Goal: Transaction & Acquisition: Purchase product/service

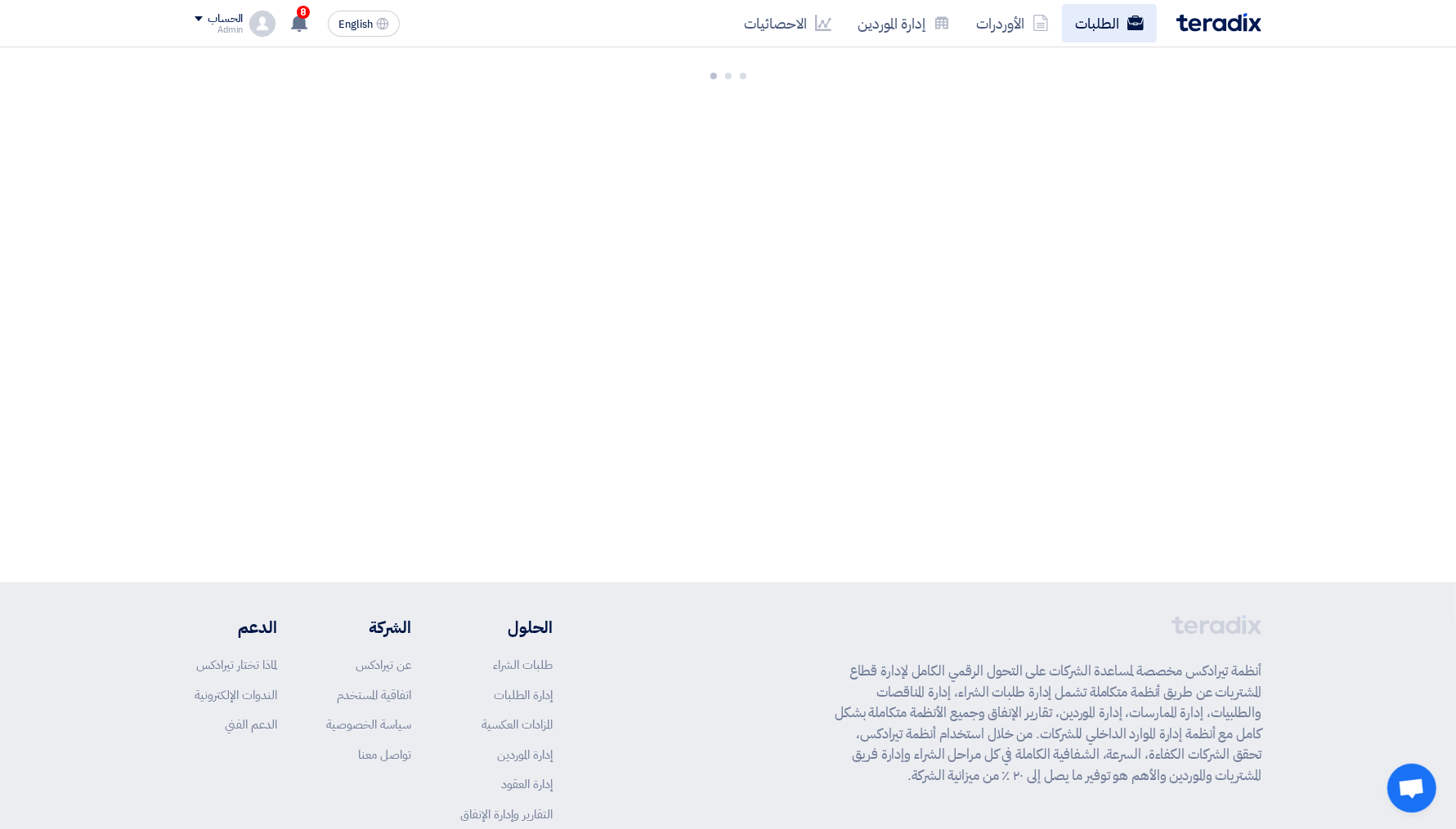
click at [1099, 21] on link "الطلبات" at bounding box center [1108, 22] width 94 height 38
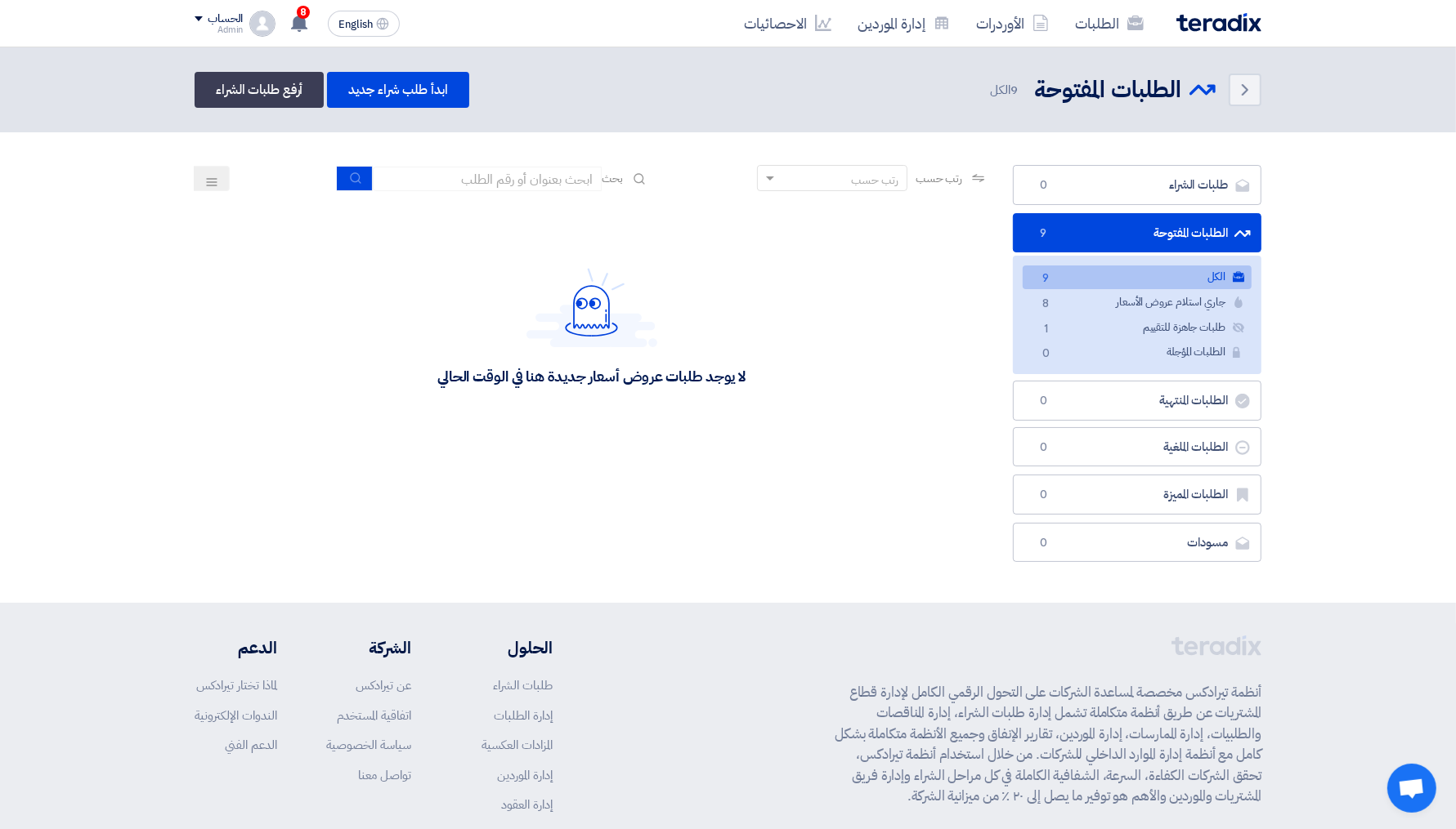
click at [1055, 279] on span "9" at bounding box center [1045, 279] width 20 height 17
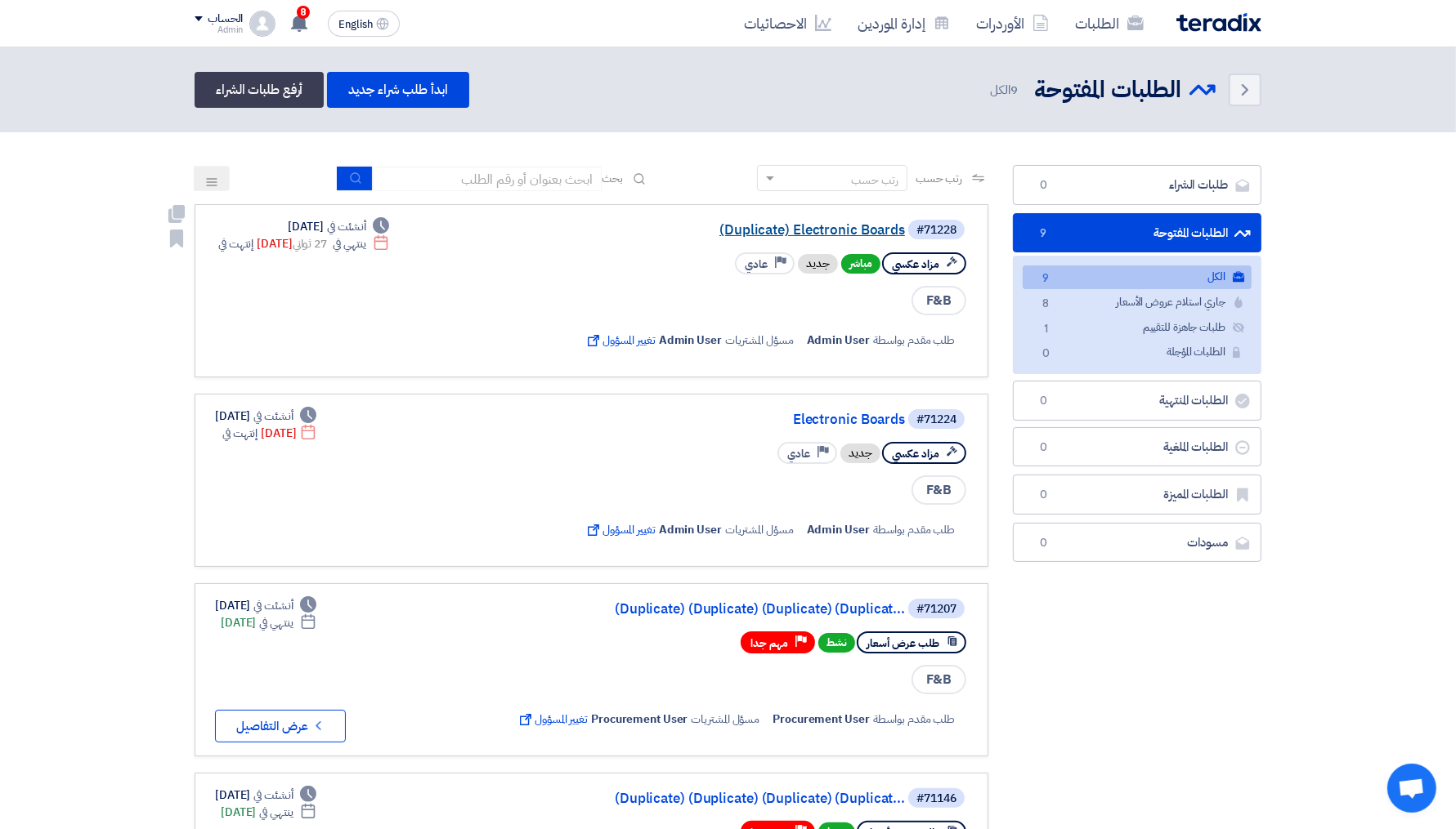
click at [858, 229] on link "(Duplicate) Electronic Boards" at bounding box center [742, 231] width 327 height 15
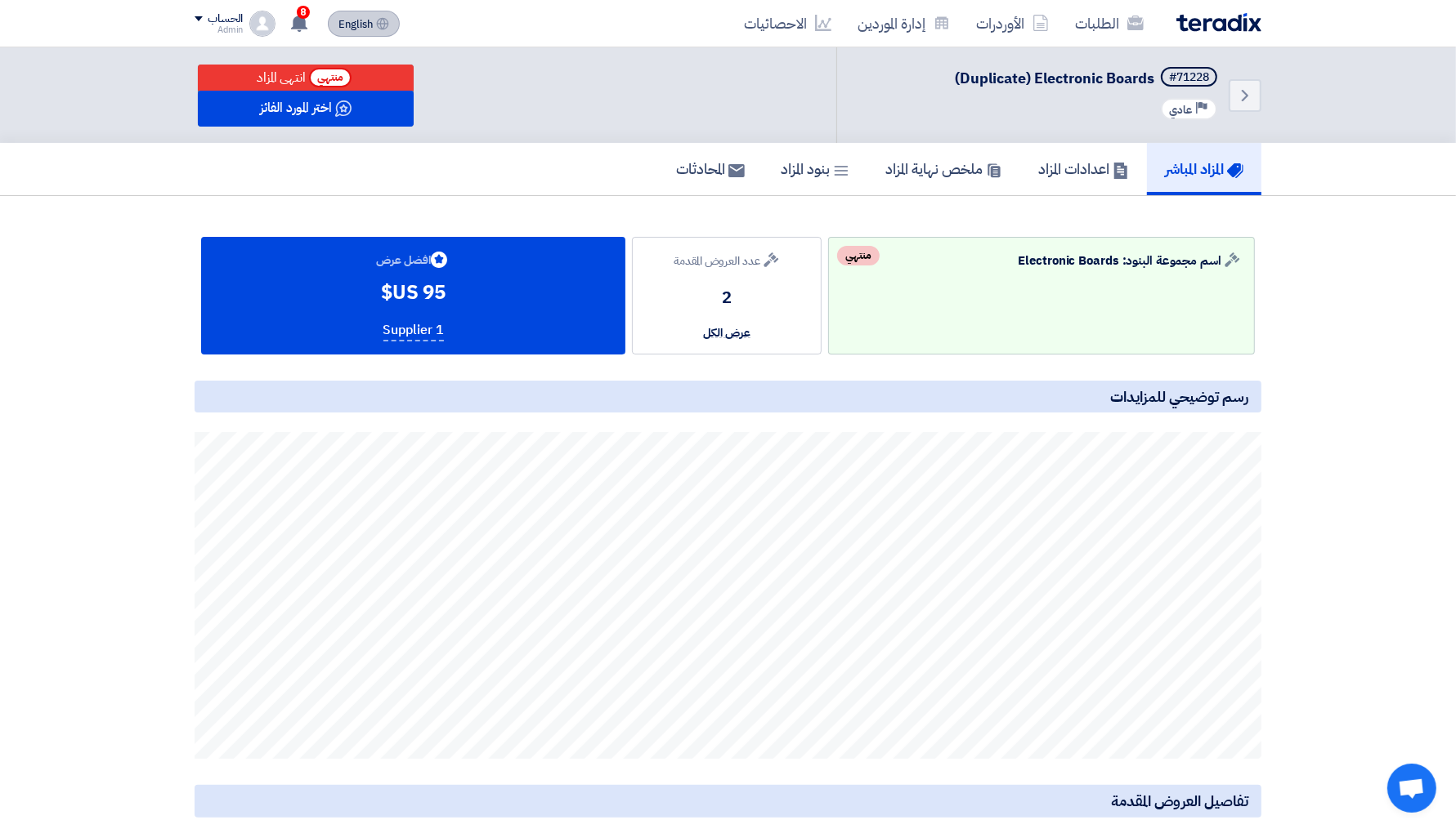
click at [369, 30] on span "English" at bounding box center [355, 24] width 35 height 11
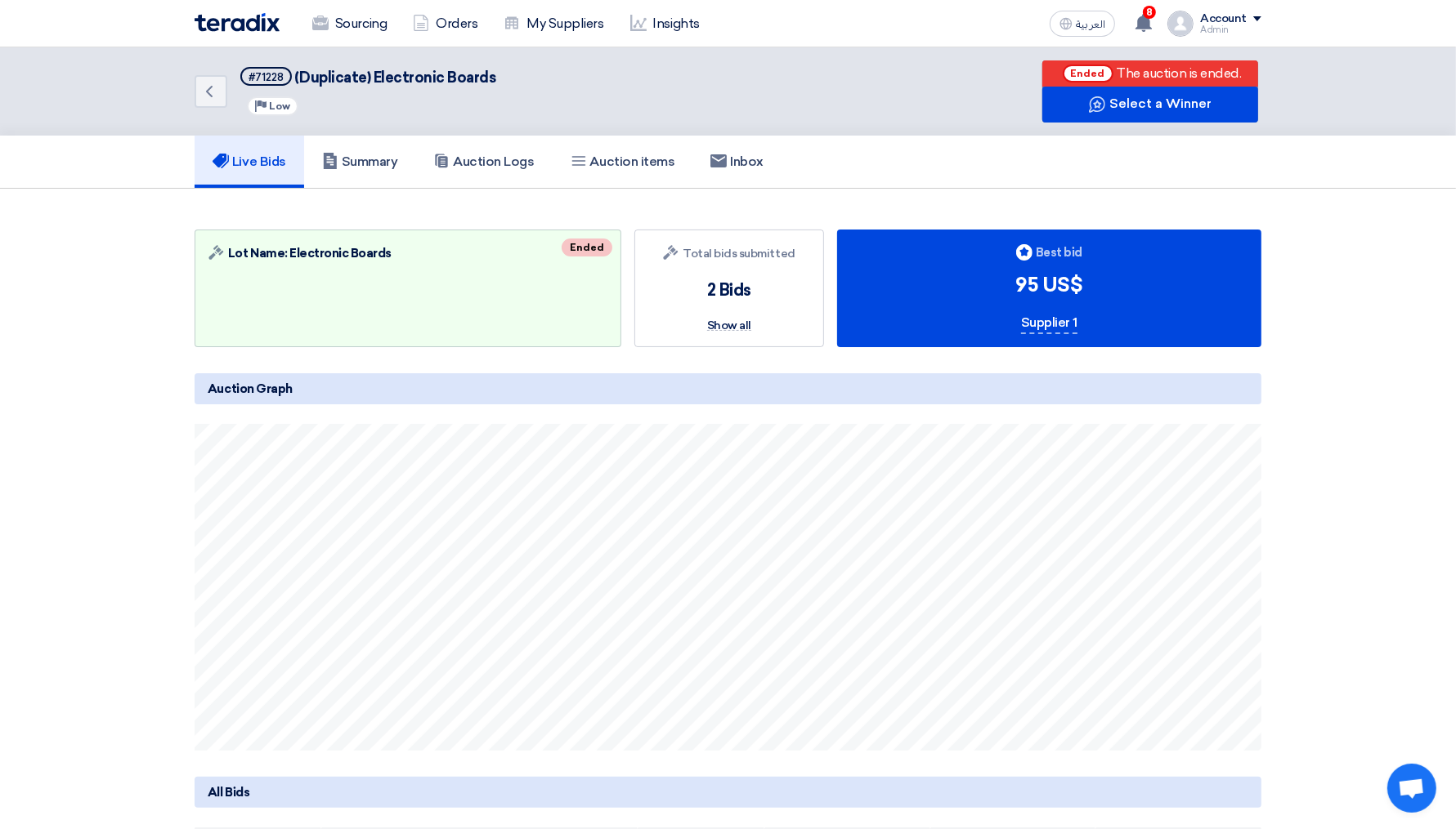
drag, startPoint x: 1069, startPoint y: 282, endPoint x: 1046, endPoint y: 281, distance: 23.0
click at [1046, 281] on div "95 US$" at bounding box center [1049, 284] width 67 height 29
click at [1074, 282] on div "95 US$" at bounding box center [1049, 284] width 67 height 29
click at [1087, 22] on span "العربية" at bounding box center [1089, 24] width 29 height 11
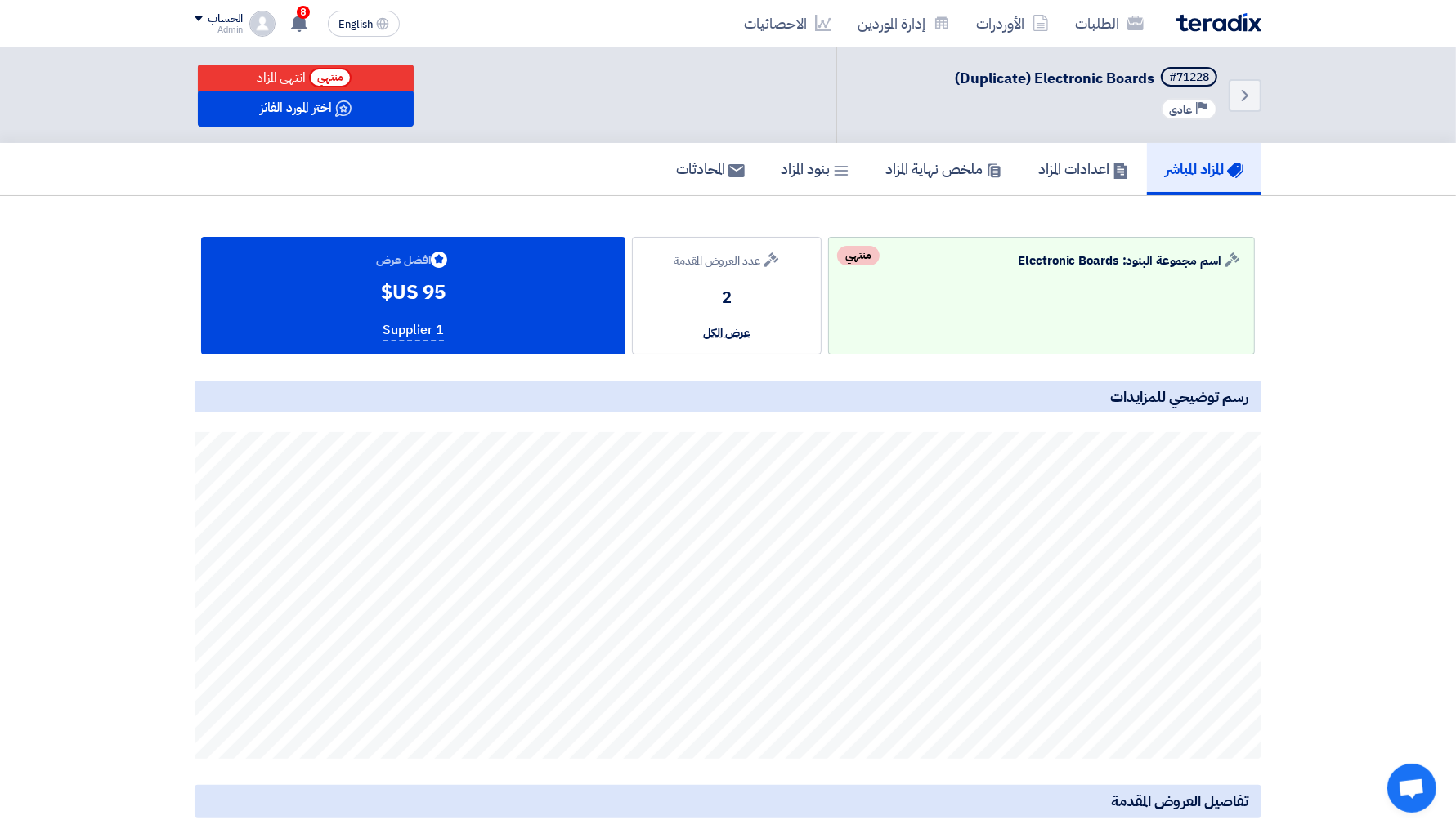
drag, startPoint x: 730, startPoint y: 291, endPoint x: 679, endPoint y: 366, distance: 90.7
click at [679, 366] on app-buyer-bid "Auction Lot اسم مجموعة البنود: Electronic Boards منتهي Bids submitted عدد العرو…" at bounding box center [728, 604] width 1067 height 736
click at [416, 290] on div "95 US$" at bounding box center [412, 292] width 65 height 29
drag, startPoint x: 379, startPoint y: 295, endPoint x: 413, endPoint y: 295, distance: 34.0
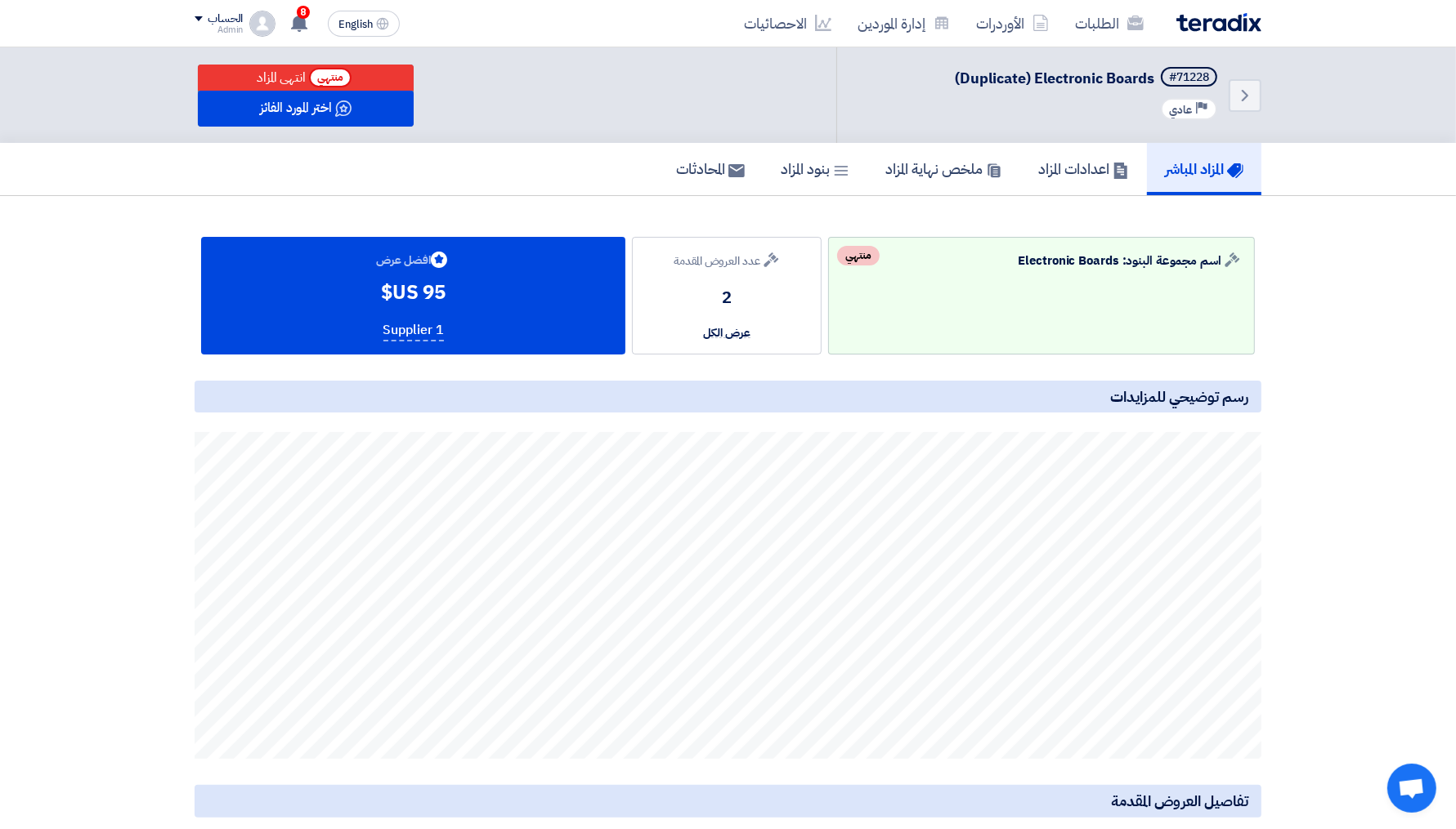
click at [413, 295] on div "Bids submitted افضل عرض 95 US$" at bounding box center [412, 278] width 74 height 57
click at [413, 295] on div "95 US$" at bounding box center [412, 292] width 65 height 29
drag, startPoint x: 381, startPoint y: 295, endPoint x: 420, endPoint y: 295, distance: 39.0
click at [420, 295] on div "95 US$" at bounding box center [412, 292] width 65 height 29
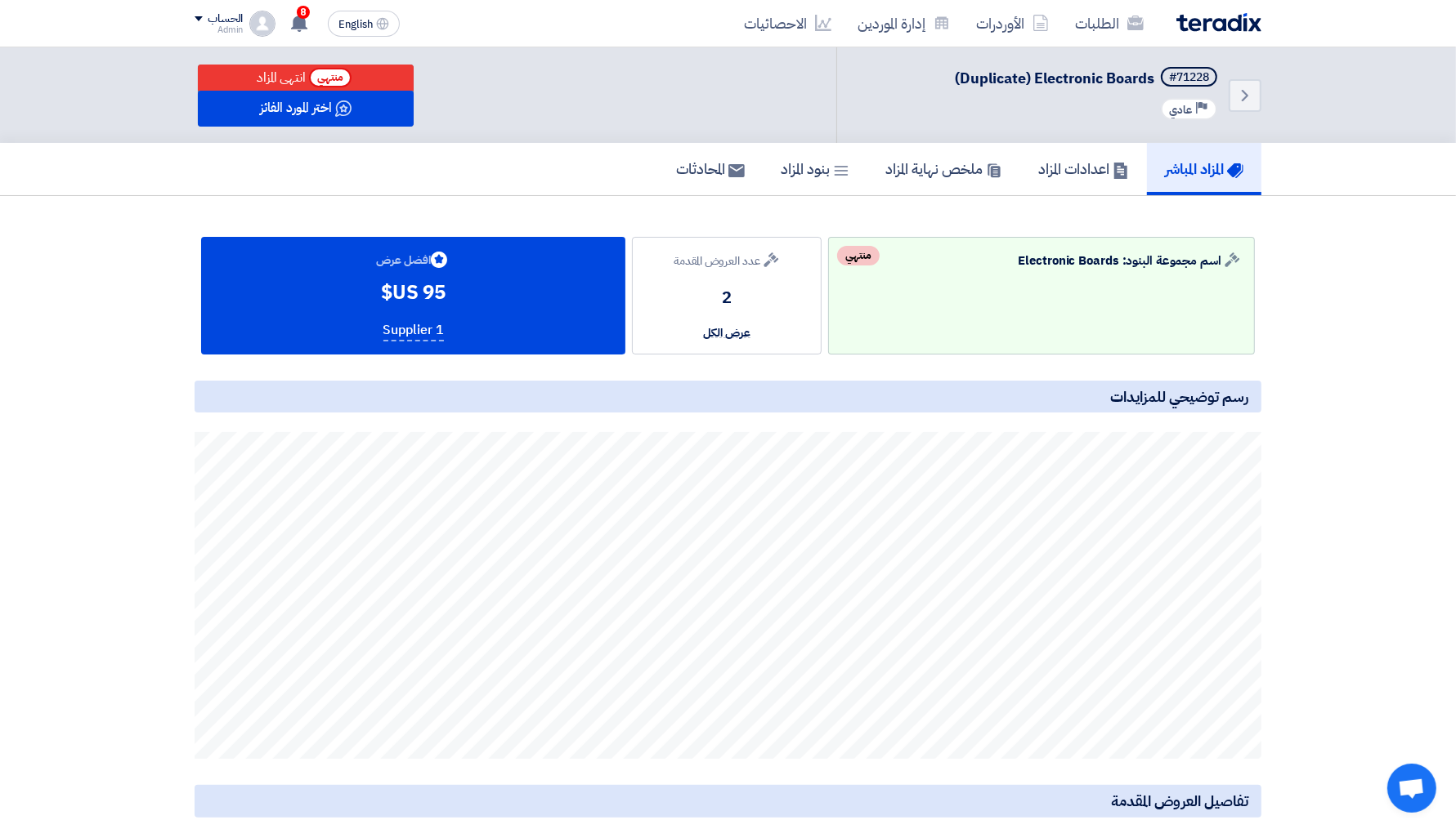
drag, startPoint x: 384, startPoint y: 294, endPoint x: 466, endPoint y: 294, distance: 82.0
click at [466, 294] on div "Bids submitted افضل عرض 95 US$ Supplier 1" at bounding box center [413, 295] width 425 height 118
drag, startPoint x: 451, startPoint y: 294, endPoint x: 375, endPoint y: 295, distance: 76.0
click at [375, 295] on div "Bids submitted افضل عرض 95 US$ Supplier 1" at bounding box center [413, 295] width 425 height 118
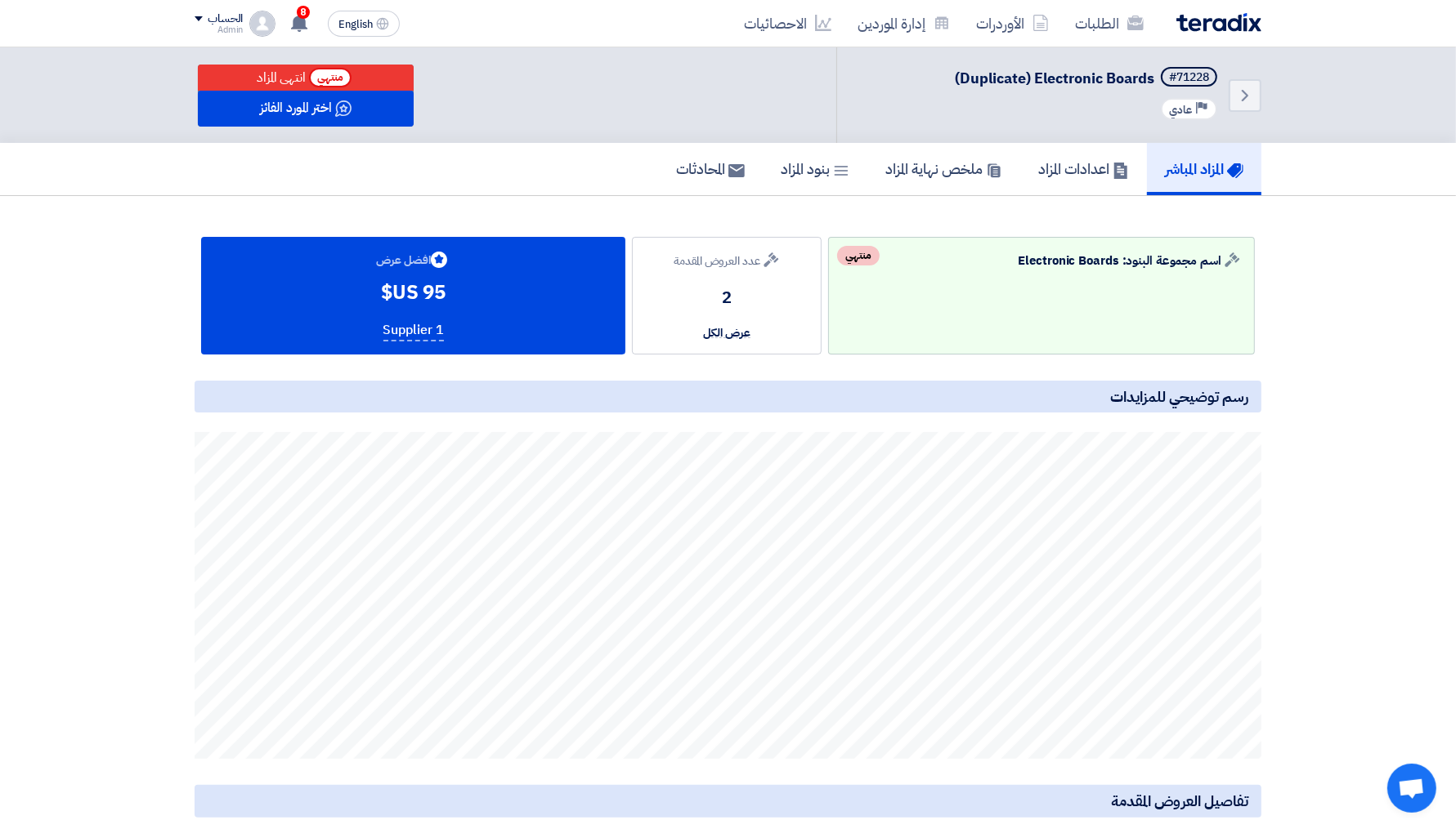
click at [376, 295] on div "Bids submitted افضل عرض 95 US$" at bounding box center [412, 278] width 74 height 57
drag, startPoint x: 382, startPoint y: 295, endPoint x: 446, endPoint y: 294, distance: 64.0
click at [446, 294] on div "Bids submitted افضل عرض 95 US$" at bounding box center [412, 278] width 74 height 57
drag, startPoint x: 790, startPoint y: 256, endPoint x: 671, endPoint y: 259, distance: 119.0
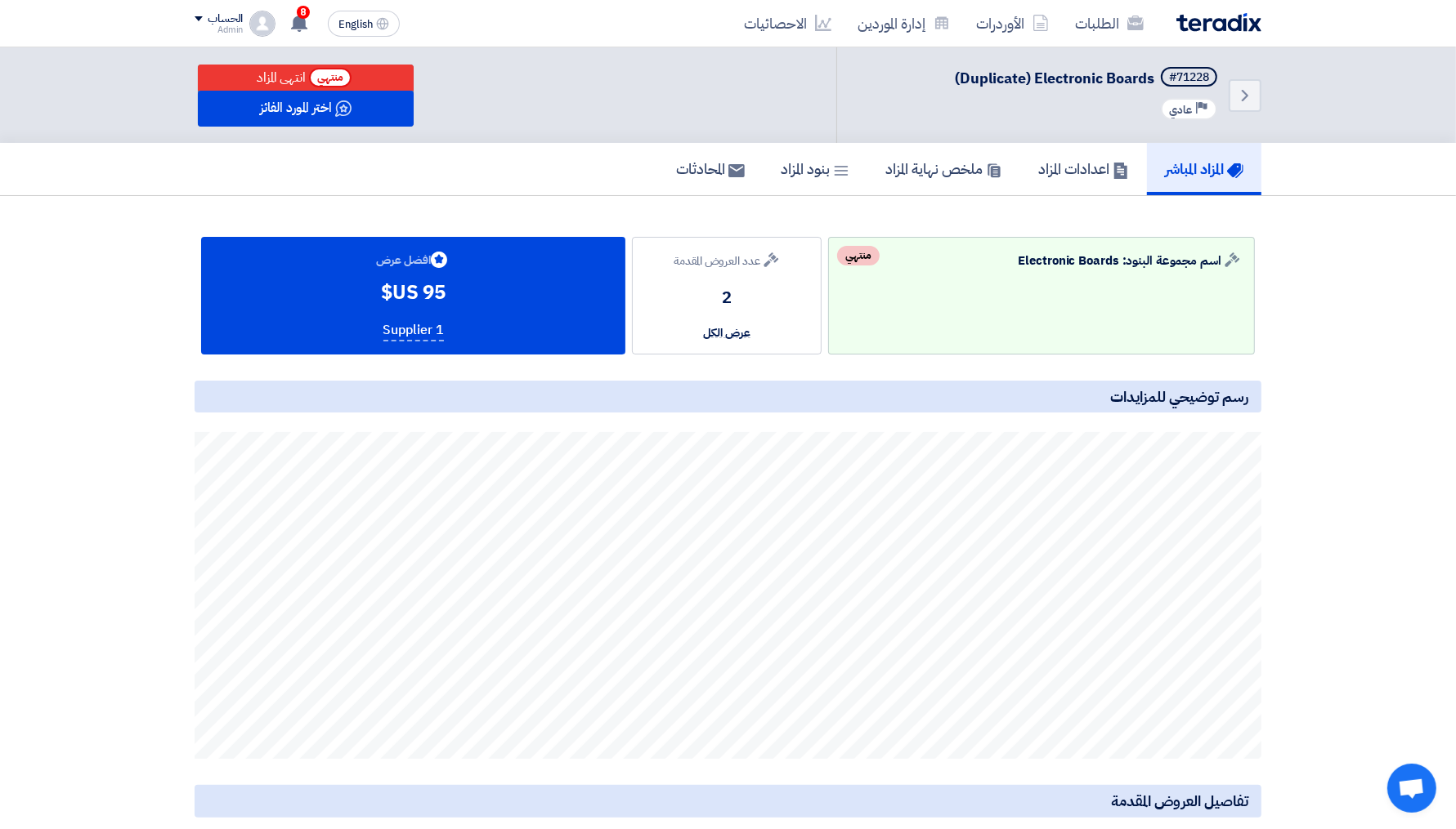
click at [671, 259] on div "Bids submitted عدد العروض المقدمة 2 عرض الكل" at bounding box center [727, 295] width 190 height 118
drag, startPoint x: 671, startPoint y: 259, endPoint x: 762, endPoint y: 263, distance: 91.1
click at [762, 263] on div "Bids submitted عدد العروض المقدمة 2 عرض الكل" at bounding box center [727, 295] width 190 height 118
click at [156, 359] on section "Auction Lot اسم مجموعة البنود: Electronic Boards منتهي Bids submitted عدد العرو…" at bounding box center [728, 600] width 1456 height 808
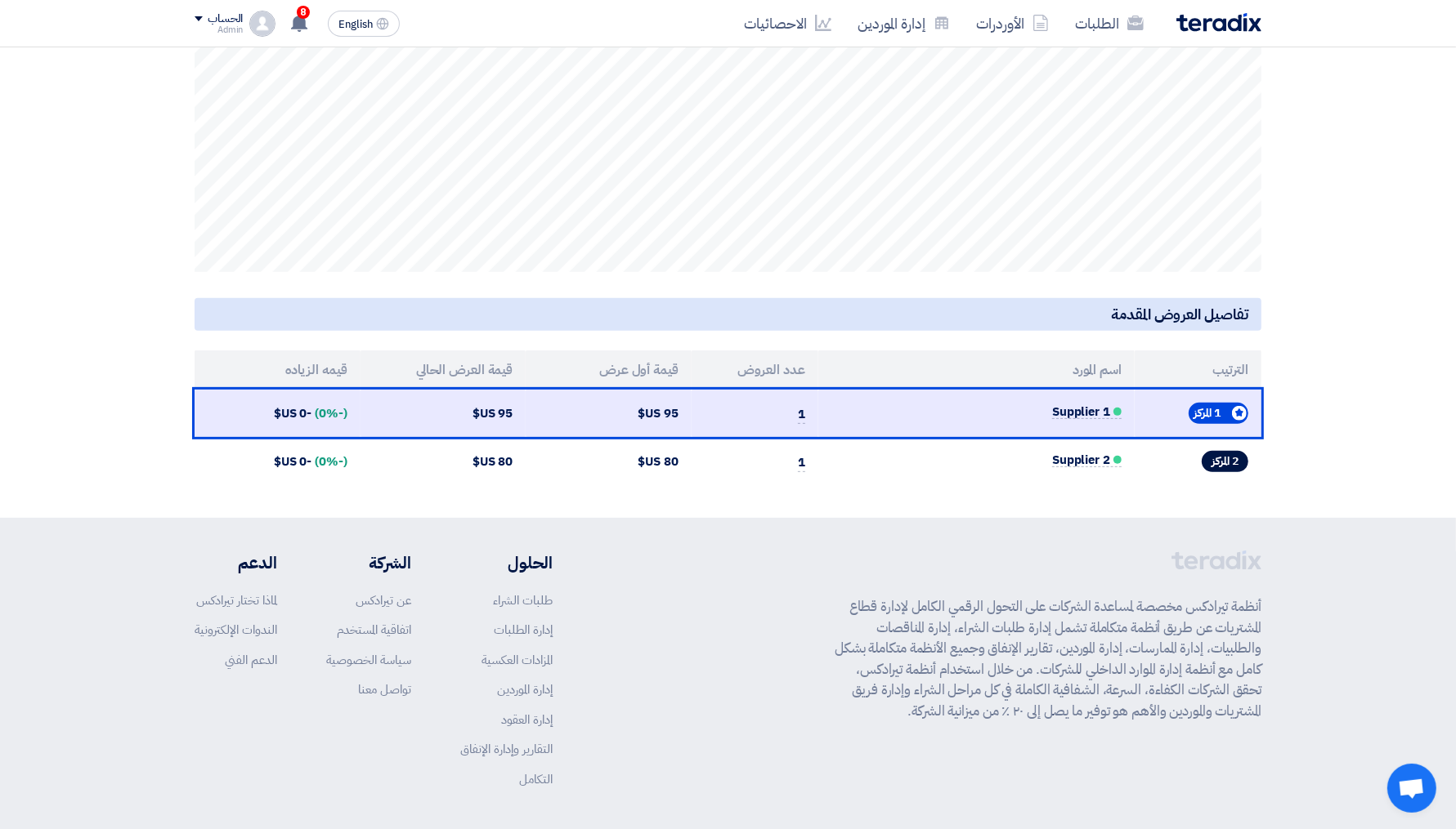
scroll to position [549, 0]
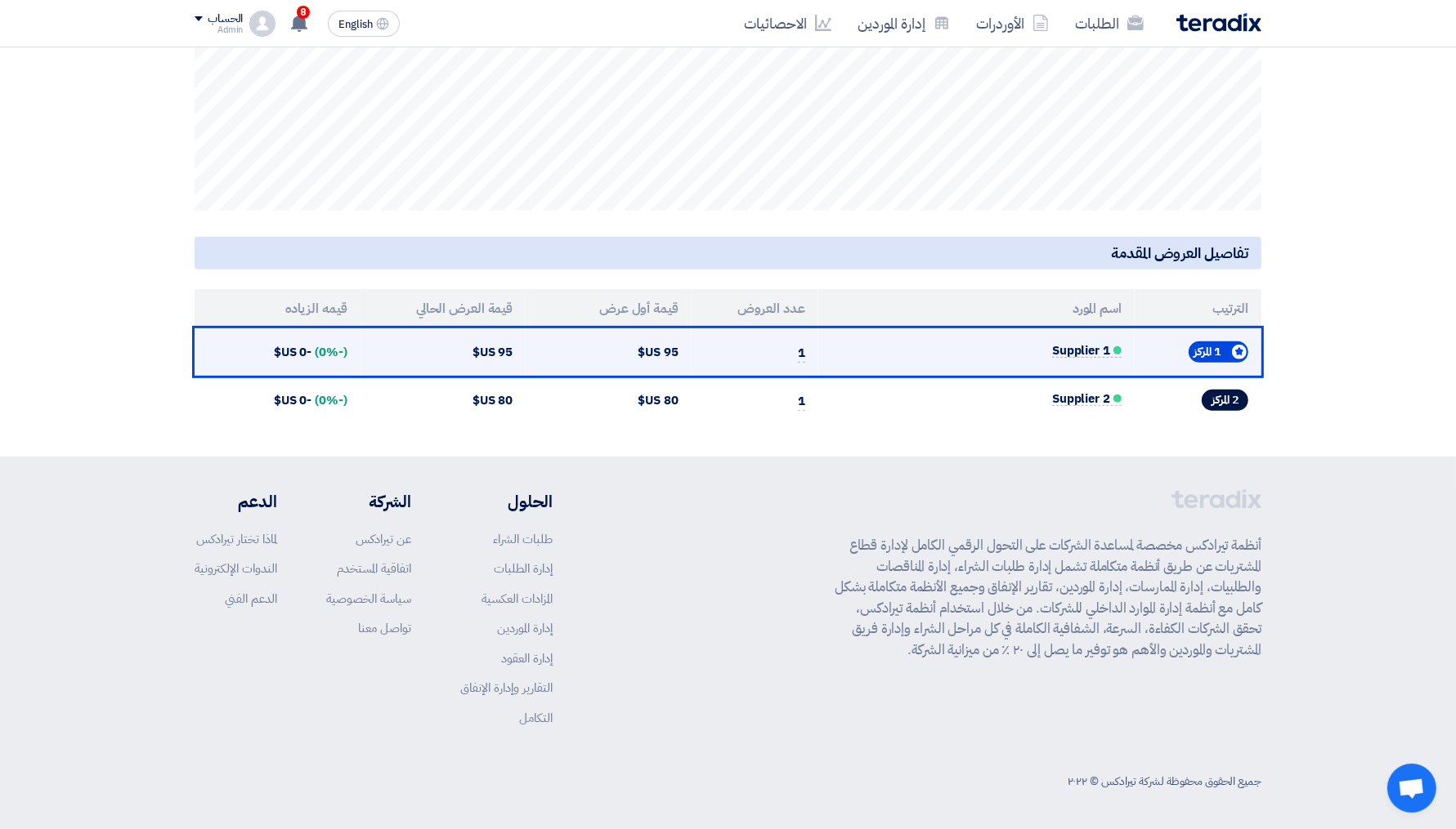
drag, startPoint x: 473, startPoint y: 348, endPoint x: 536, endPoint y: 349, distance: 63.0
click at [536, 349] on tr "[STREET_ADDRESS] 1 المركز Supplier 1 1 95 US$ 95 US$ (-0%) -0 US$" at bounding box center [728, 352] width 1067 height 49
click at [536, 349] on td "95 US$" at bounding box center [608, 352] width 166 height 49
drag, startPoint x: 639, startPoint y: 347, endPoint x: 681, endPoint y: 347, distance: 42.0
click at [681, 347] on td "95 US$" at bounding box center [608, 352] width 166 height 49
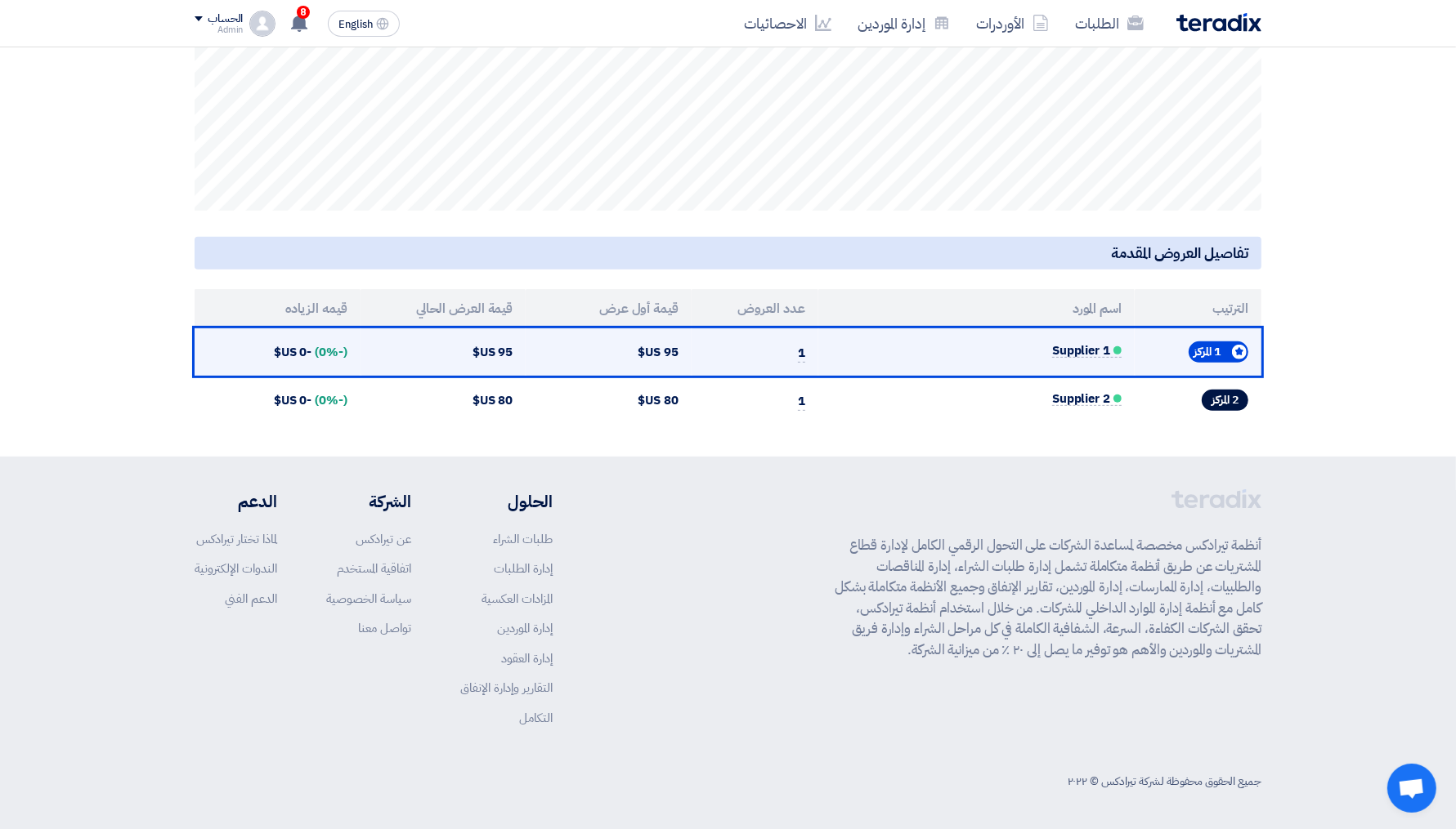
click at [681, 347] on td "95 US$" at bounding box center [608, 352] width 166 height 49
drag, startPoint x: 694, startPoint y: 349, endPoint x: 627, endPoint y: 345, distance: 67.1
click at [627, 345] on tr "[STREET_ADDRESS] 1 المركز Supplier 1 1 95 US$ 95 US$ (-0%) -0 US$" at bounding box center [728, 352] width 1067 height 49
click at [627, 345] on td "95 US$" at bounding box center [608, 352] width 166 height 49
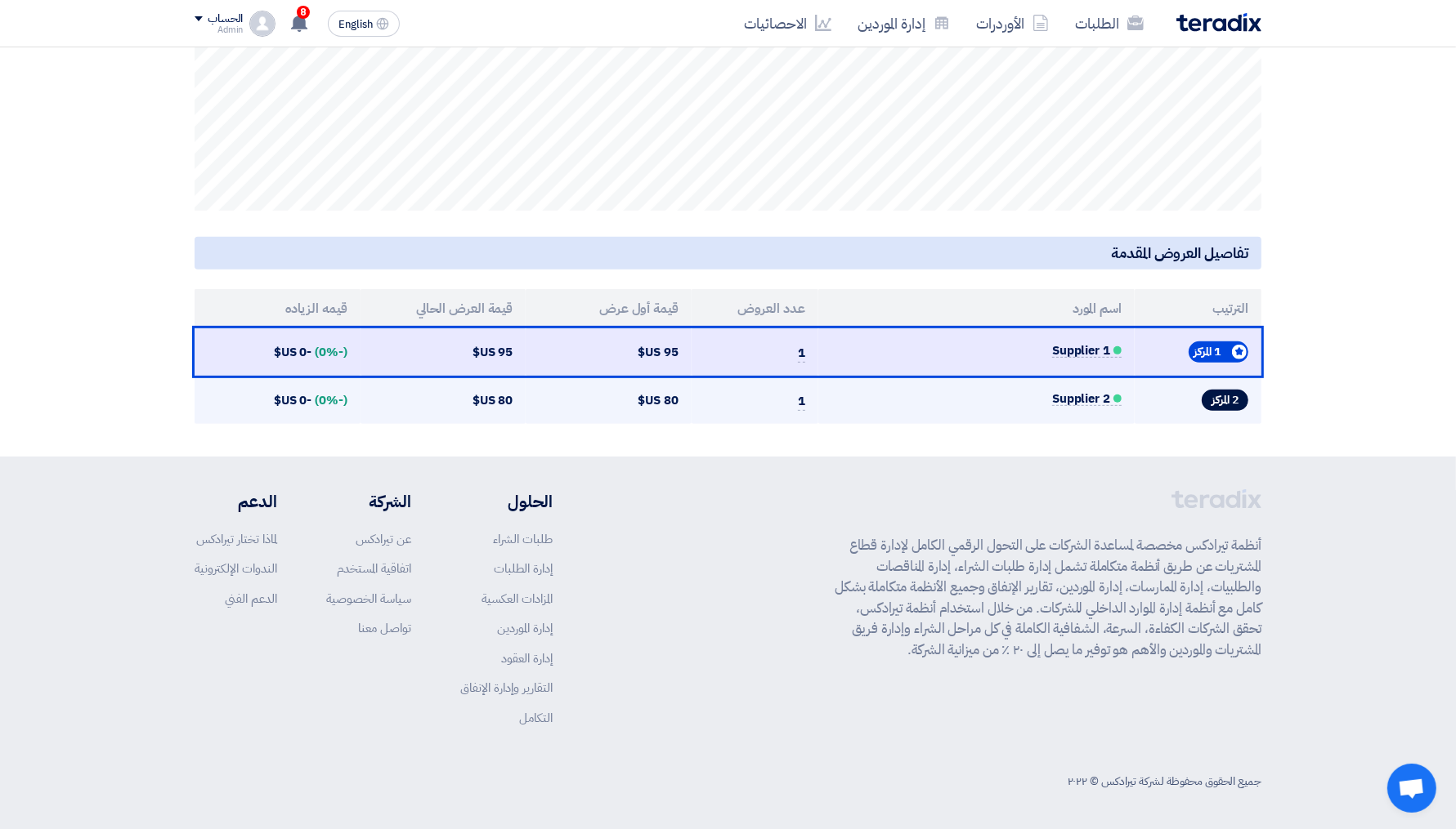
drag, startPoint x: 685, startPoint y: 399, endPoint x: 626, endPoint y: 399, distance: 59.0
click at [626, 399] on td "80 US$" at bounding box center [608, 400] width 166 height 49
drag, startPoint x: 269, startPoint y: 406, endPoint x: 384, endPoint y: 398, distance: 115.3
click at [384, 398] on tr "2 المركز Supplier 2 1 80 US$ 80 US$ (-0%) -0 US$" at bounding box center [728, 400] width 1067 height 49
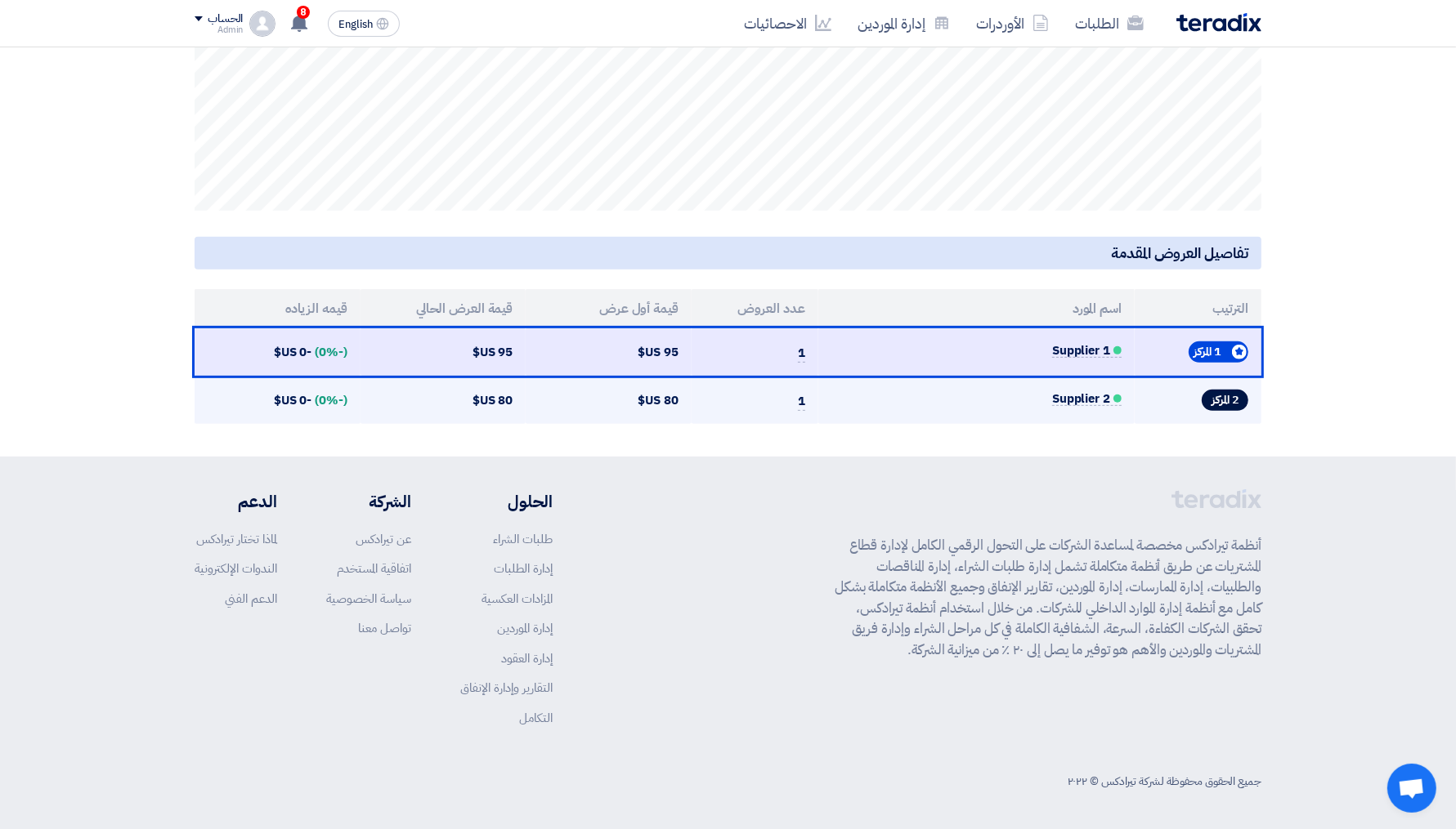
click at [384, 398] on td "80 US$" at bounding box center [442, 400] width 166 height 49
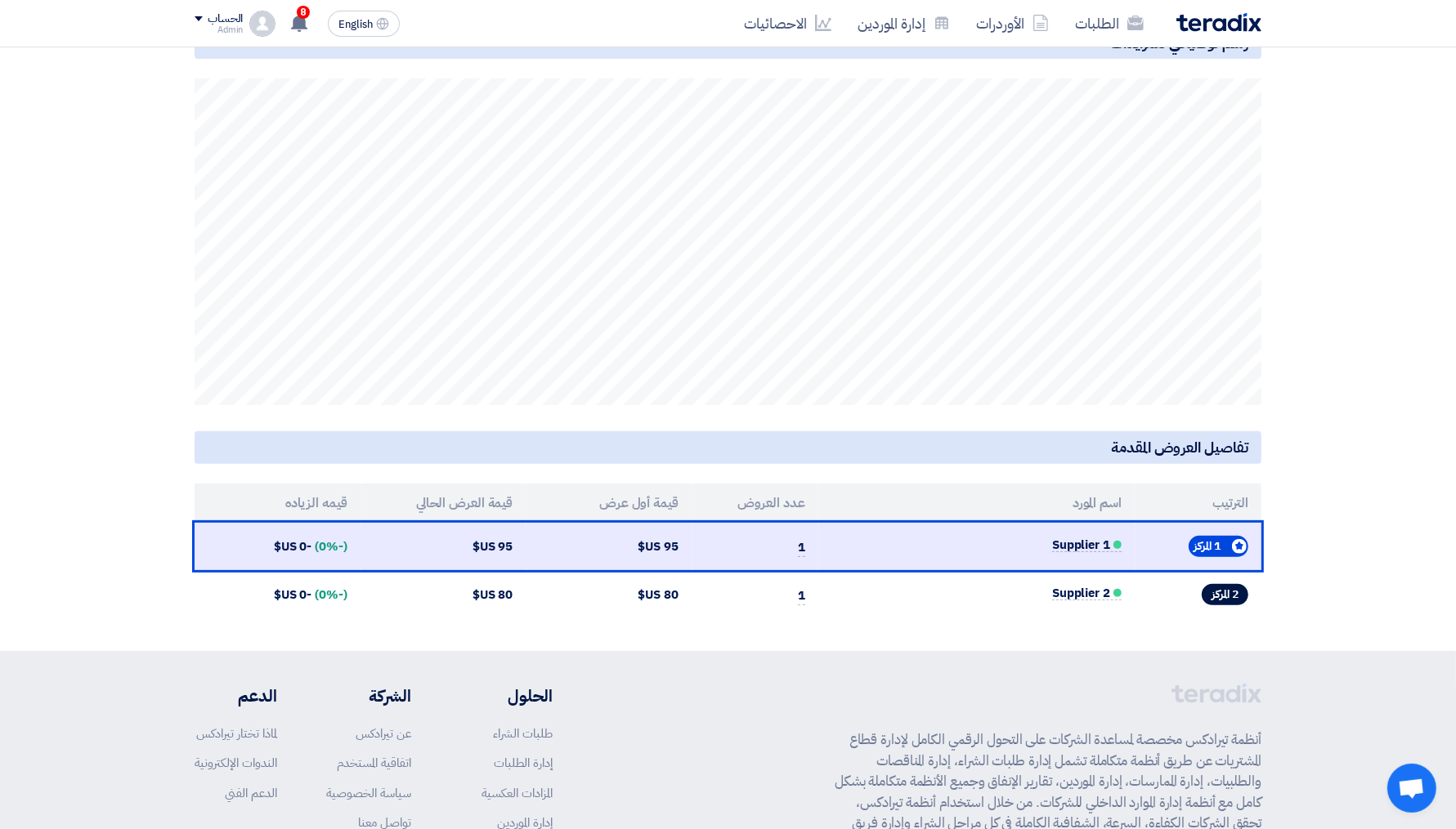
scroll to position [346, 0]
